Goal: Find specific page/section: Find specific page/section

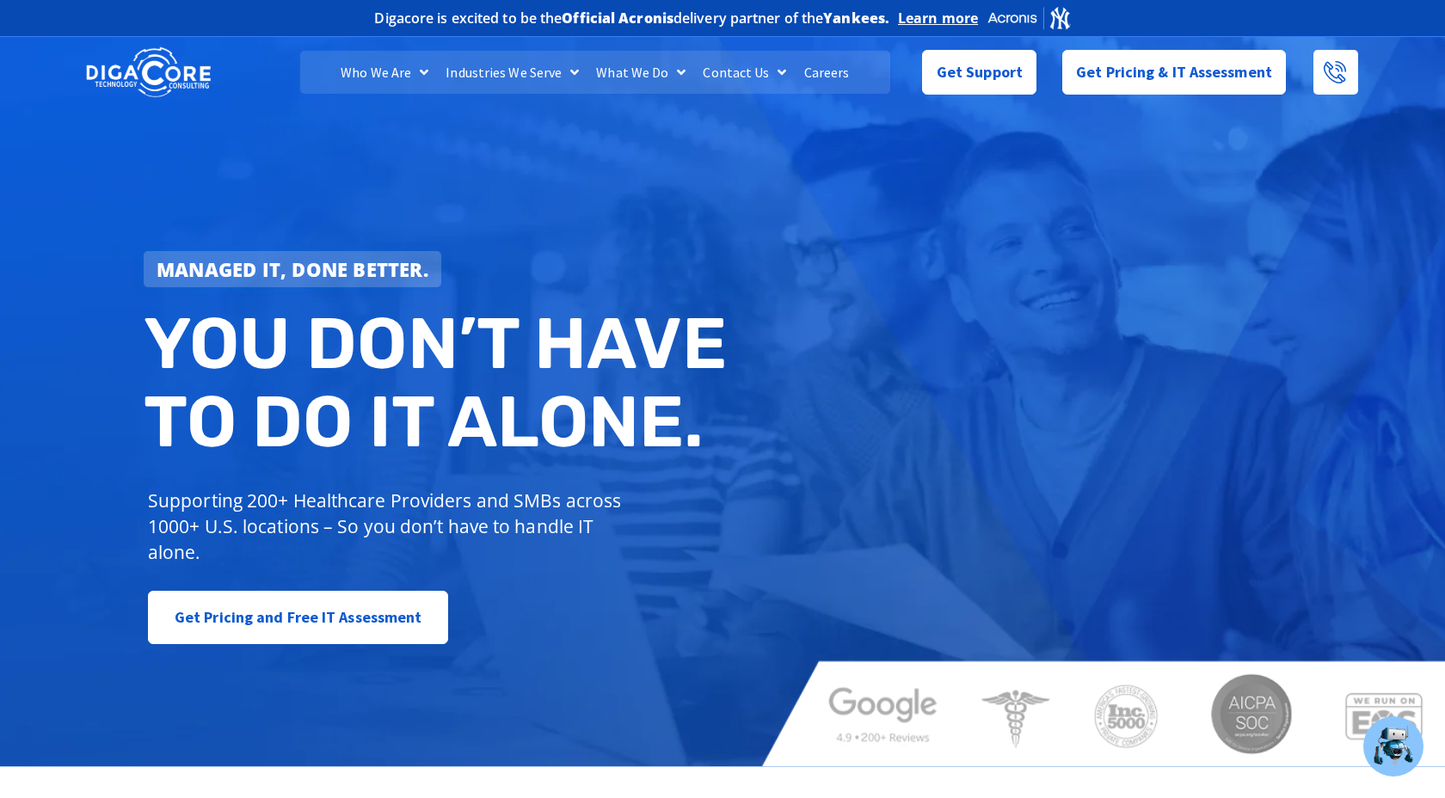
click at [836, 68] on link "Careers" at bounding box center [826, 72] width 63 height 43
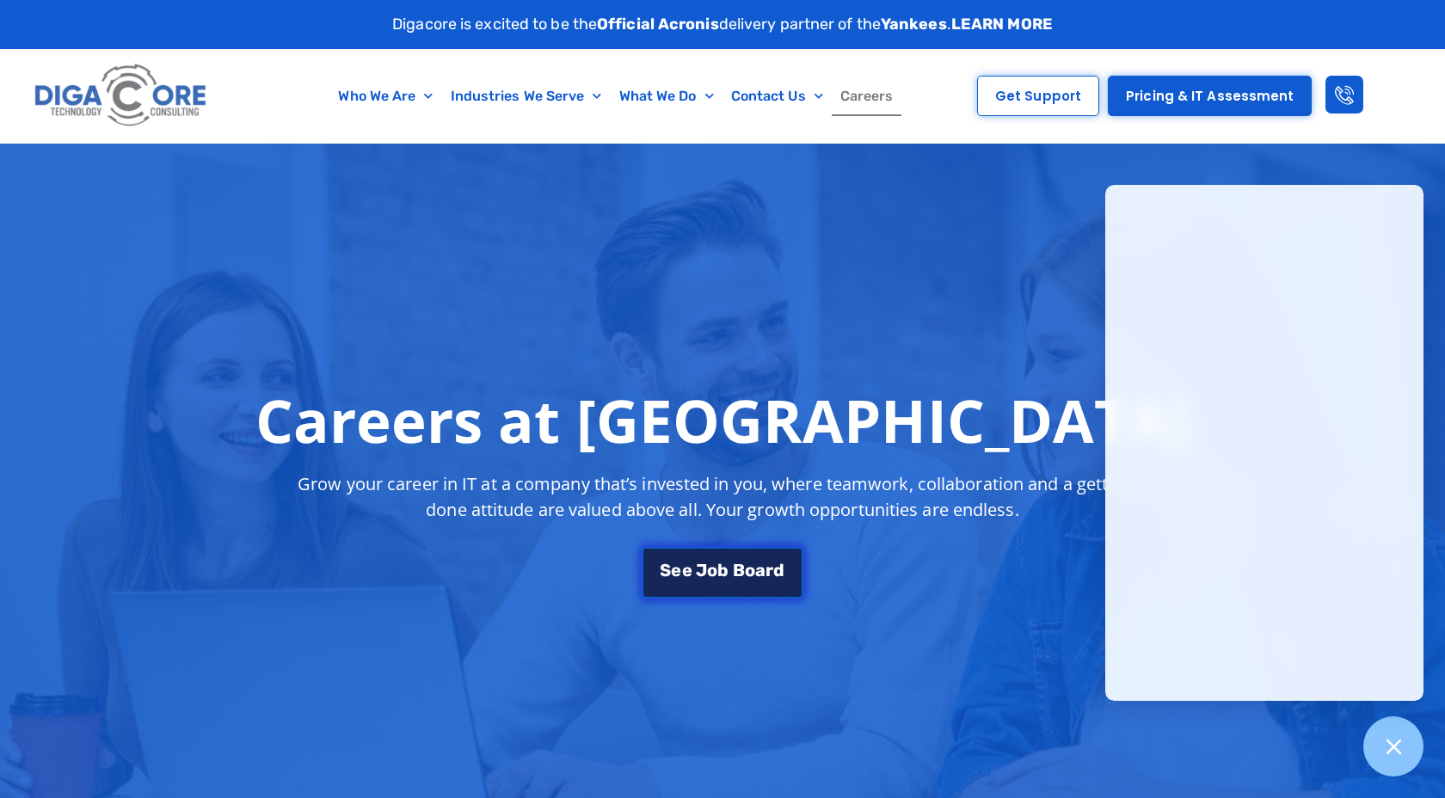
click at [731, 556] on link "S e e J o b B o a r d" at bounding box center [722, 573] width 162 height 52
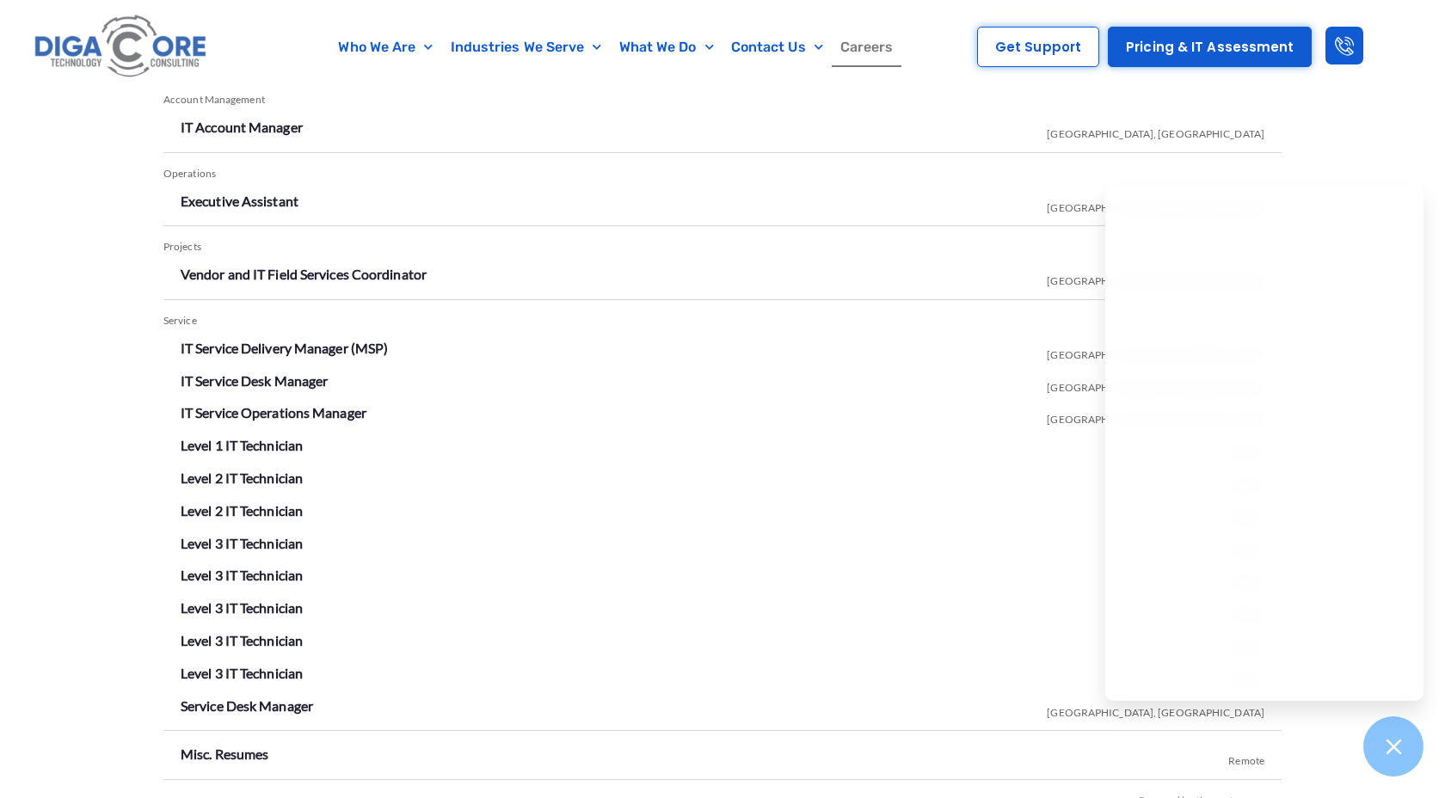
scroll to position [3018, 0]
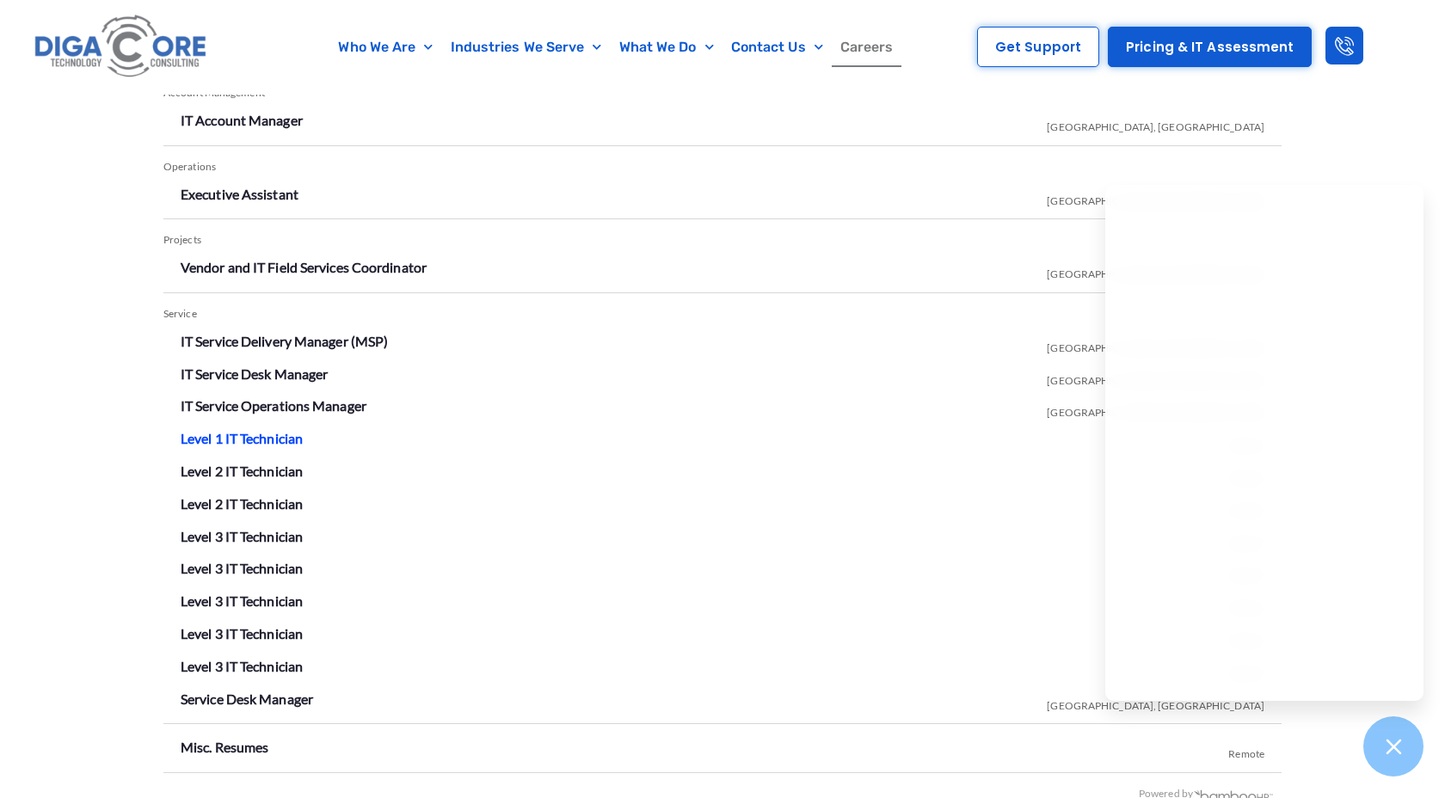
click at [294, 439] on link "Level 1 IT Technician" at bounding box center [242, 438] width 122 height 16
